Goal: Information Seeking & Learning: Learn about a topic

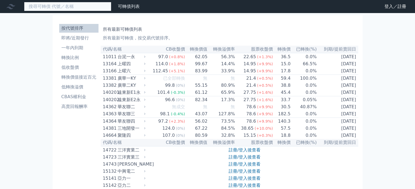
click at [58, 9] on input at bounding box center [67, 6] width 87 height 9
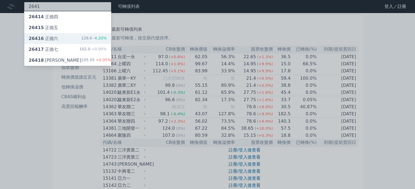
type input "2641"
click at [56, 40] on div "26416 正德六 129.0 -4.20%" at bounding box center [67, 38] width 87 height 11
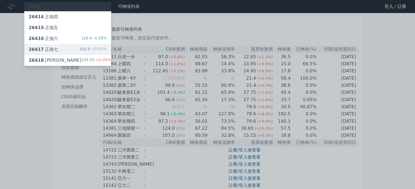
click at [38, 46] on div "26417 正德七 102.0 +0.00%" at bounding box center [67, 49] width 87 height 11
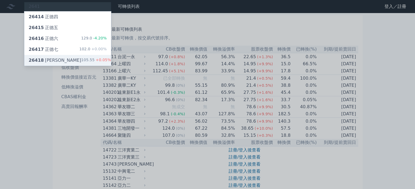
click at [35, 61] on span "26418" at bounding box center [36, 60] width 15 height 5
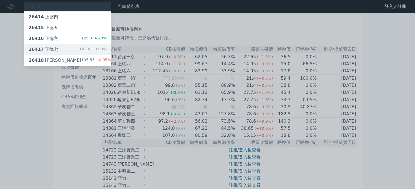
click at [43, 51] on div "26417 正德七" at bounding box center [43, 49] width 29 height 7
